Goal: Task Accomplishment & Management: Use online tool/utility

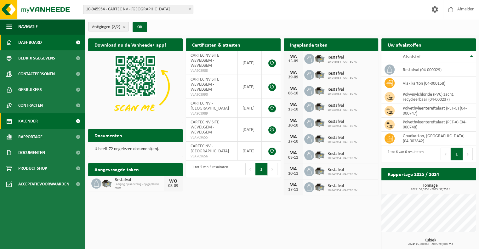
click at [64, 122] on link "Kalender" at bounding box center [42, 121] width 85 height 16
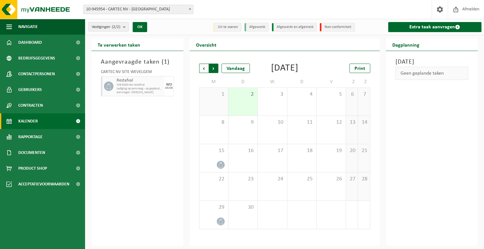
click at [206, 71] on span "Vorige" at bounding box center [203, 68] width 9 height 9
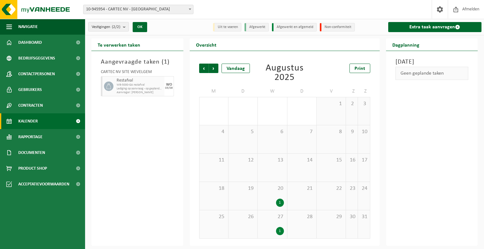
click at [279, 233] on div "1" at bounding box center [280, 231] width 8 height 8
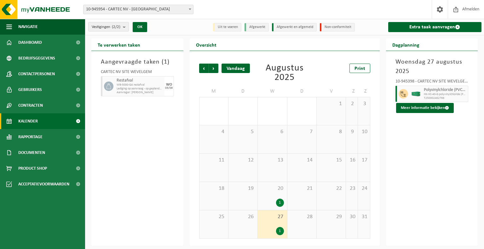
click at [222, 67] on div "Vandaag" at bounding box center [236, 68] width 28 height 9
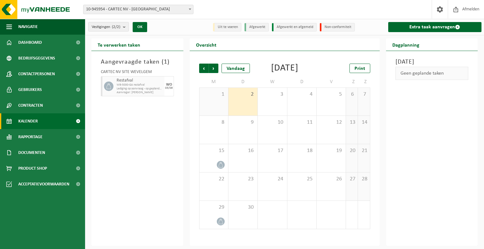
drag, startPoint x: 154, startPoint y: 161, endPoint x: 139, endPoint y: 125, distance: 39.2
click at [154, 158] on div "Aangevraagde taken ( 1 ) CARTEC NV SITE WEVELGEM Restafval WB-5000-GA restafval…" at bounding box center [137, 148] width 92 height 195
click at [51, 121] on link "Kalender" at bounding box center [42, 121] width 85 height 16
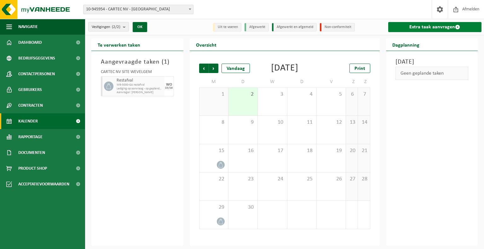
click at [455, 25] on span at bounding box center [457, 27] width 5 height 5
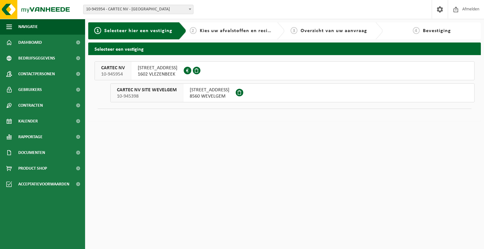
click at [176, 94] on span "10-945398" at bounding box center [147, 96] width 60 height 6
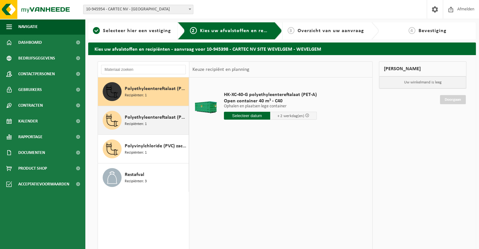
click at [155, 119] on span "Polyethyleentereftalaat (PET-G)" at bounding box center [156, 118] width 62 height 8
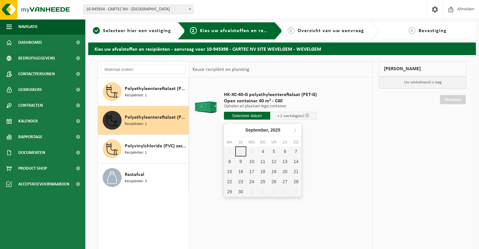
click at [246, 117] on input "text" at bounding box center [247, 116] width 47 height 8
click at [263, 147] on div "4" at bounding box center [263, 152] width 11 height 10
type input "Van 2025-09-04"
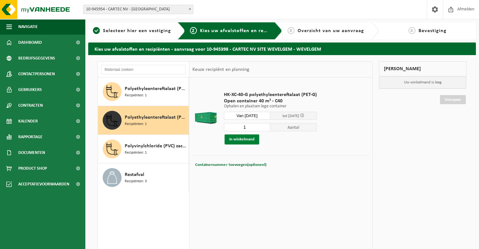
click at [241, 142] on button "In winkelmand" at bounding box center [242, 140] width 35 height 10
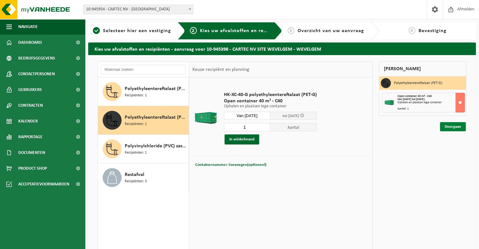
click at [447, 130] on link "Doorgaan" at bounding box center [453, 126] width 26 height 9
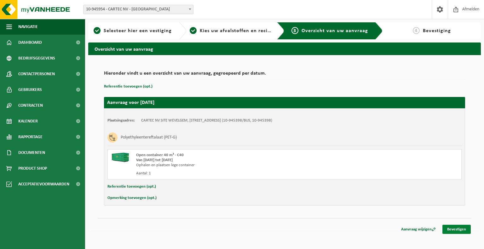
click at [453, 229] on link "Bevestigen" at bounding box center [457, 229] width 28 height 9
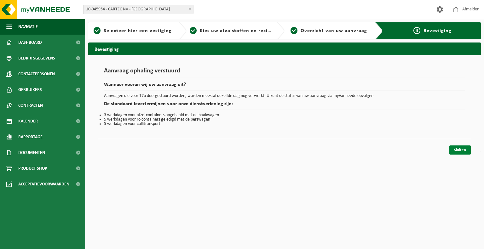
click at [459, 152] on link "Sluiten" at bounding box center [460, 150] width 21 height 9
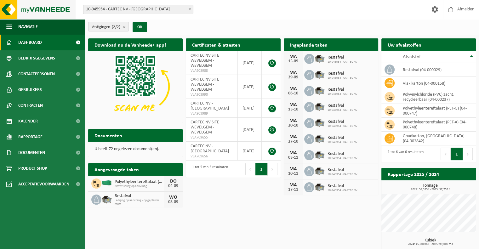
click at [56, 14] on img at bounding box center [38, 9] width 76 height 19
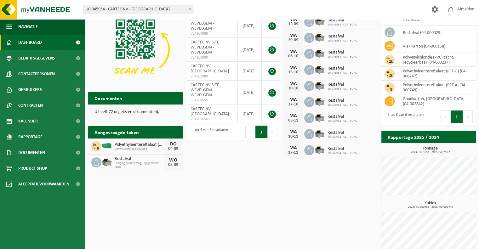
scroll to position [59, 0]
